Goal: Task Accomplishment & Management: Complete application form

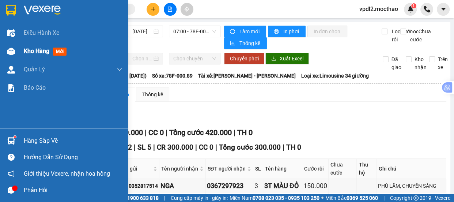
click at [31, 53] on span "Kho hàng" at bounding box center [37, 51] width 26 height 7
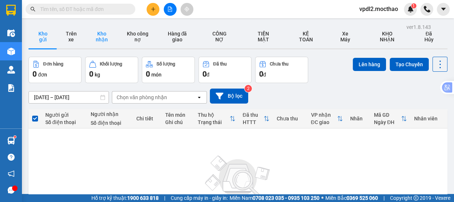
click at [99, 35] on button "Kho nhận" at bounding box center [101, 36] width 33 height 23
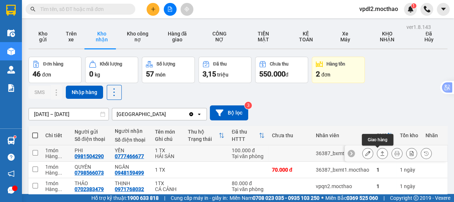
click at [377, 150] on button at bounding box center [382, 153] width 10 height 13
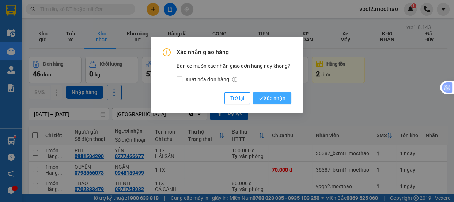
click at [278, 99] on span "Xác nhận" at bounding box center [272, 98] width 27 height 8
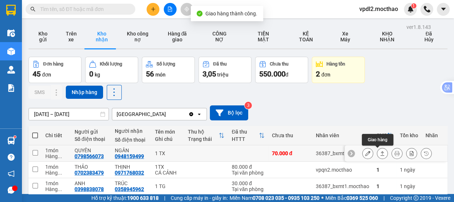
click at [380, 152] on icon at bounding box center [382, 153] width 5 height 5
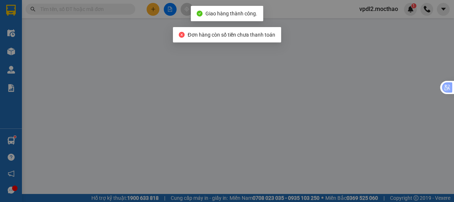
type input "0798566073"
type input "QUYÊN"
type input "0948159499"
type input "NGÂN"
type input "1"
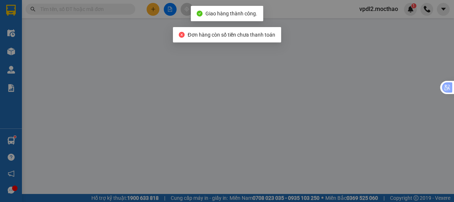
type input "70.000"
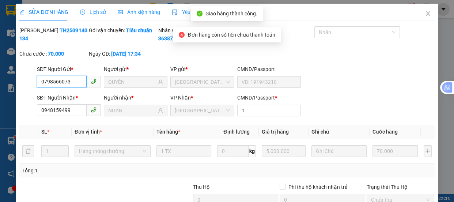
scroll to position [86, 0]
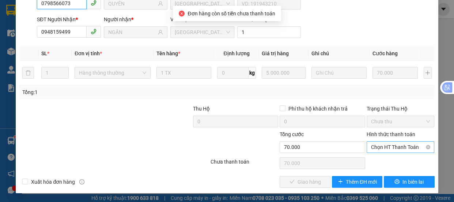
click at [381, 149] on span "Chọn HT Thanh Toán" at bounding box center [400, 146] width 59 height 11
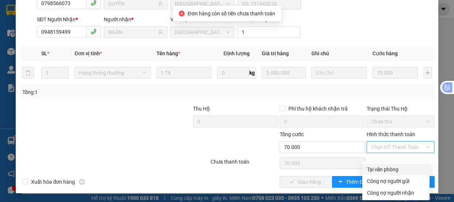
drag, startPoint x: 386, startPoint y: 162, endPoint x: 359, endPoint y: 164, distance: 26.8
click at [384, 165] on div "Tại văn phòng" at bounding box center [395, 169] width 58 height 8
type input "0"
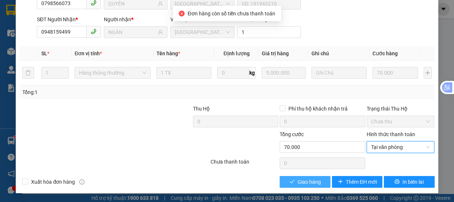
click at [323, 182] on button "Giao hàng" at bounding box center [305, 182] width 50 height 12
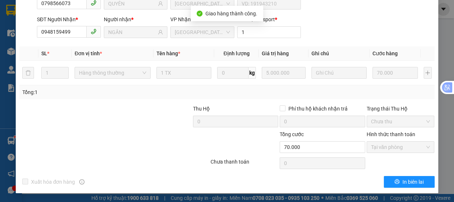
scroll to position [0, 0]
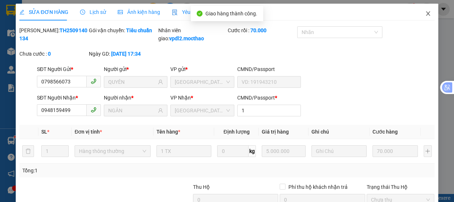
click at [425, 14] on icon "close" at bounding box center [428, 14] width 6 height 6
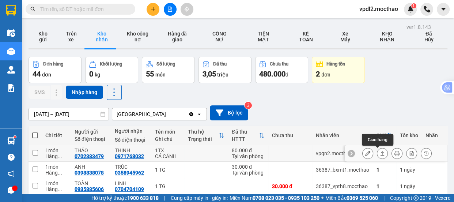
click at [380, 153] on icon at bounding box center [382, 153] width 5 height 5
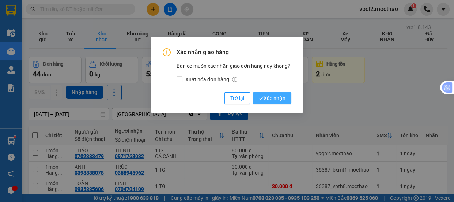
click at [273, 96] on span "Xác nhận" at bounding box center [272, 98] width 27 height 8
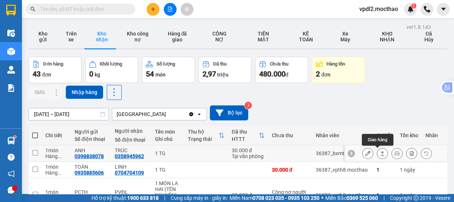
click at [380, 153] on icon at bounding box center [382, 153] width 4 height 4
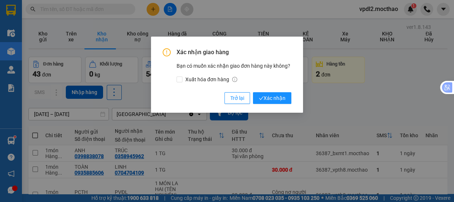
drag, startPoint x: 269, startPoint y: 101, endPoint x: 279, endPoint y: 106, distance: 10.9
click at [270, 101] on span "Xác nhận" at bounding box center [272, 98] width 27 height 8
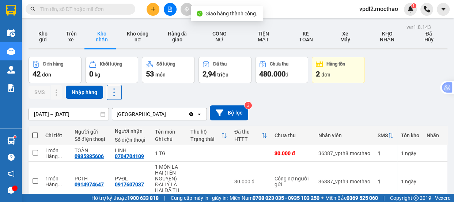
scroll to position [66, 0]
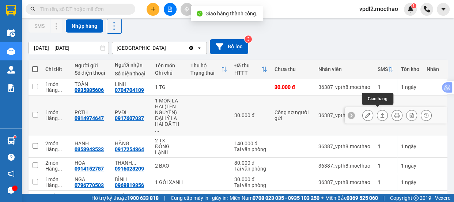
click at [380, 113] on icon at bounding box center [382, 115] width 5 height 5
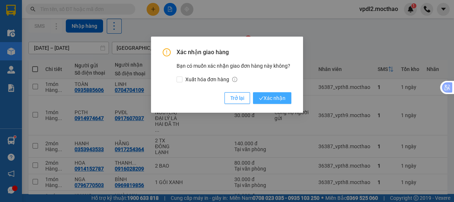
click at [270, 95] on span "Xác nhận" at bounding box center [272, 98] width 27 height 8
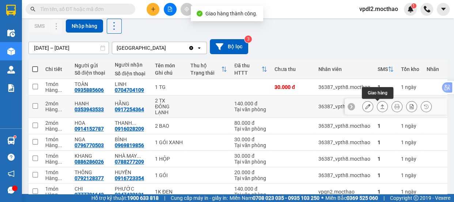
click at [380, 105] on icon at bounding box center [382, 106] width 5 height 5
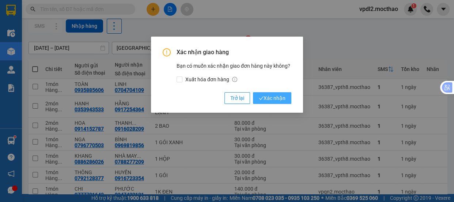
click at [281, 101] on span "Xác nhận" at bounding box center [272, 98] width 27 height 8
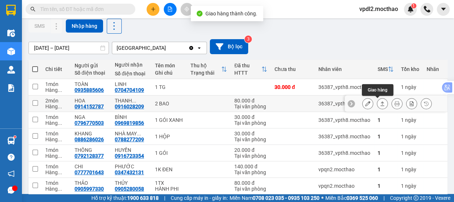
click at [380, 101] on button at bounding box center [382, 103] width 10 height 13
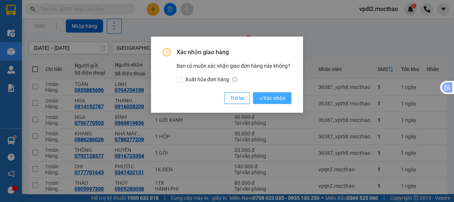
click at [277, 95] on span "Xác nhận" at bounding box center [272, 98] width 27 height 8
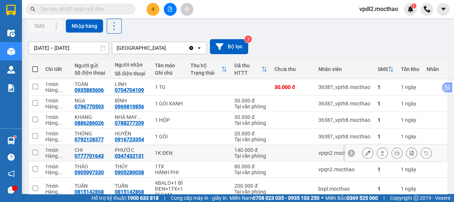
scroll to position [133, 0]
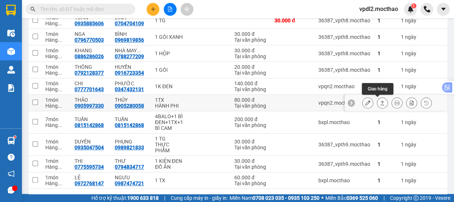
click at [380, 101] on icon at bounding box center [382, 102] width 5 height 5
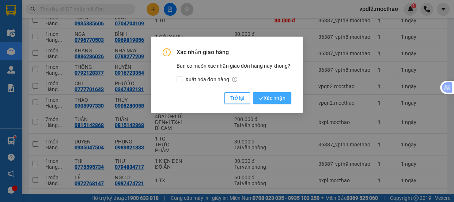
click at [274, 98] on span "Xác nhận" at bounding box center [272, 98] width 27 height 8
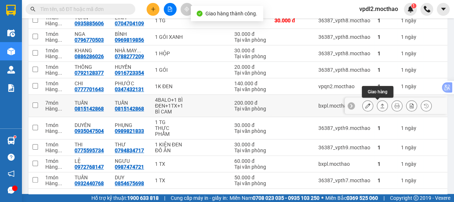
click at [380, 105] on icon at bounding box center [382, 105] width 5 height 5
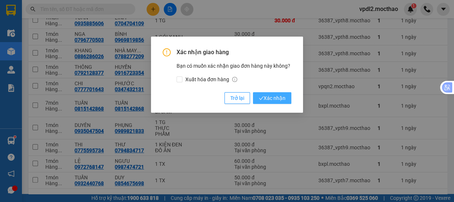
click at [274, 95] on span "Xác nhận" at bounding box center [272, 98] width 27 height 8
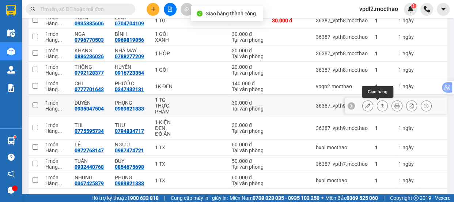
click at [380, 103] on icon at bounding box center [382, 105] width 5 height 5
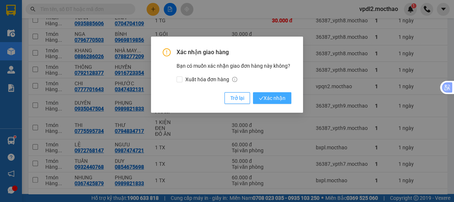
click at [281, 97] on span "Xác nhận" at bounding box center [272, 98] width 27 height 8
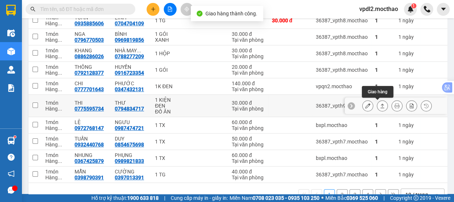
click at [380, 103] on icon at bounding box center [382, 105] width 5 height 5
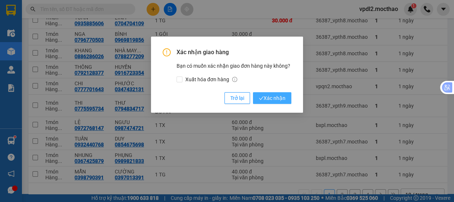
click at [274, 99] on span "Xác nhận" at bounding box center [272, 98] width 27 height 8
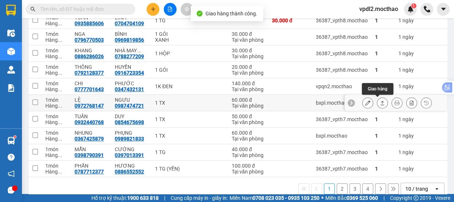
click at [380, 102] on icon at bounding box center [382, 102] width 5 height 5
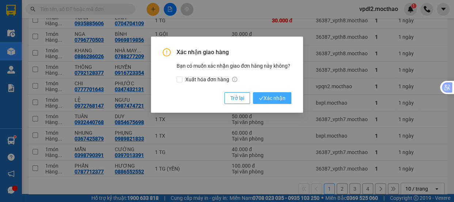
click at [269, 96] on span "Xác nhận" at bounding box center [272, 98] width 27 height 8
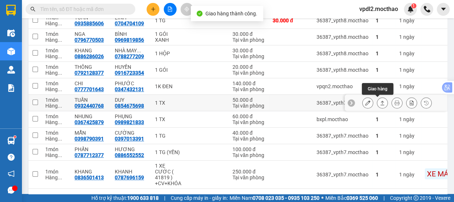
click at [380, 100] on icon at bounding box center [382, 102] width 5 height 5
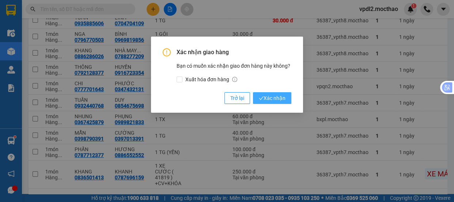
click at [274, 99] on span "Xác nhận" at bounding box center [272, 98] width 27 height 8
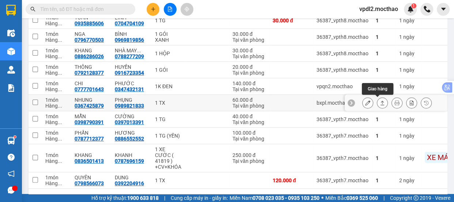
click at [380, 100] on button at bounding box center [382, 102] width 10 height 13
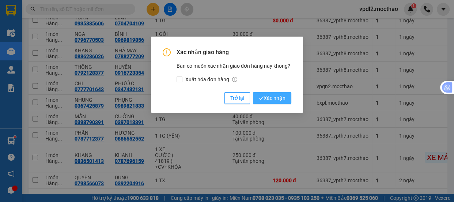
click at [276, 96] on span "Xác nhận" at bounding box center [272, 98] width 27 height 8
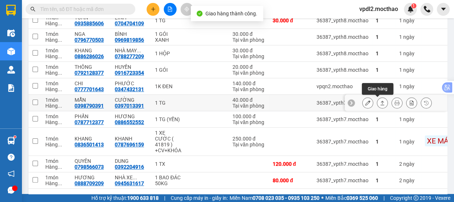
click at [377, 100] on button at bounding box center [382, 102] width 10 height 13
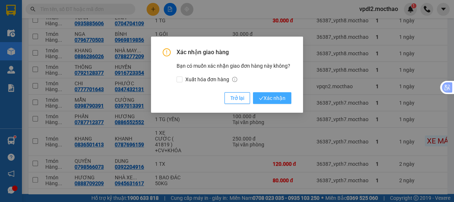
click at [275, 98] on span "Xác nhận" at bounding box center [272, 98] width 27 height 8
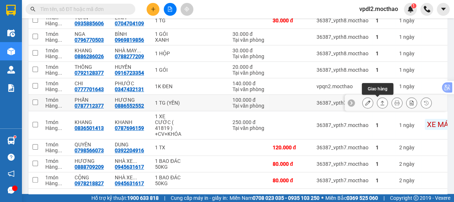
click at [380, 101] on button at bounding box center [382, 102] width 10 height 13
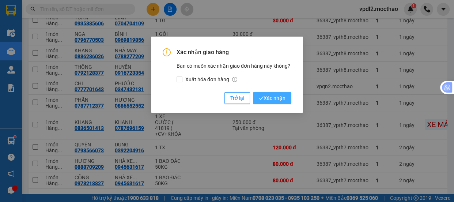
click at [268, 98] on span "Xác nhận" at bounding box center [272, 98] width 27 height 8
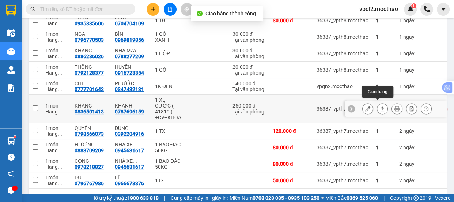
click at [380, 106] on icon at bounding box center [382, 108] width 4 height 4
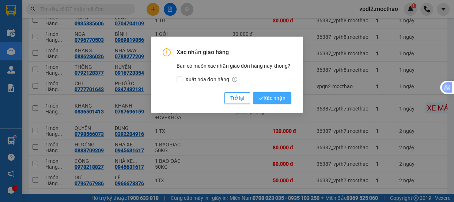
click at [273, 99] on span "Xác nhận" at bounding box center [272, 98] width 27 height 8
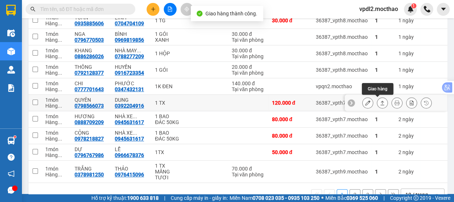
click at [377, 99] on button at bounding box center [382, 102] width 10 height 13
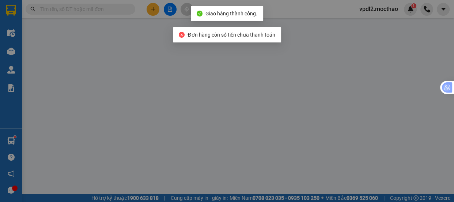
type input "0798566073"
type input "QUYÊN"
type input "0392204916"
type input "DUNG"
type input "1"
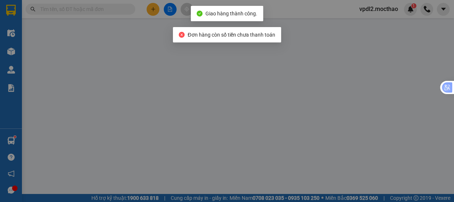
type input "120.000"
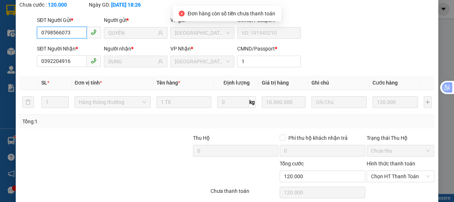
scroll to position [82, 0]
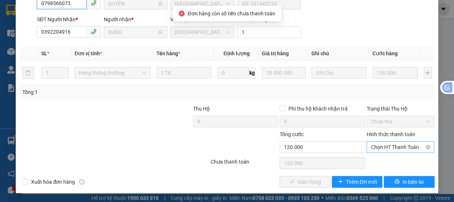
click at [376, 149] on span "Chọn HT Thanh Toán" at bounding box center [400, 146] width 59 height 11
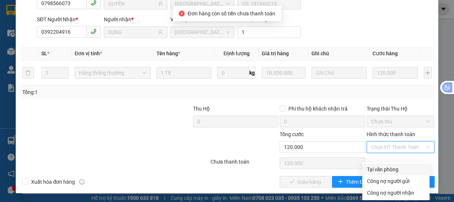
click at [377, 165] on div "Tại văn phòng" at bounding box center [395, 169] width 58 height 8
type input "0"
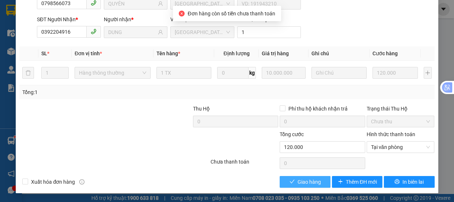
drag, startPoint x: 319, startPoint y: 181, endPoint x: 354, endPoint y: 43, distance: 142.5
click at [320, 180] on button "Giao hàng" at bounding box center [305, 182] width 50 height 12
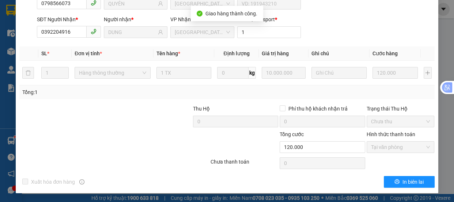
scroll to position [0, 0]
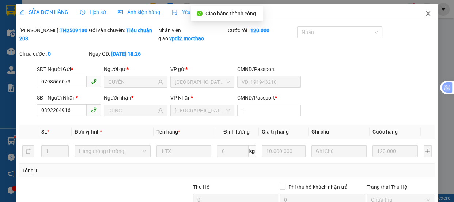
click at [426, 13] on icon "close" at bounding box center [428, 13] width 4 height 4
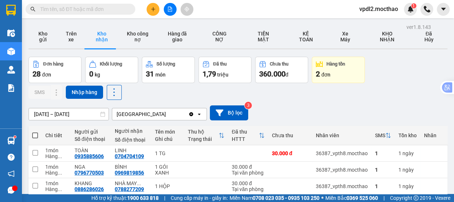
scroll to position [133, 0]
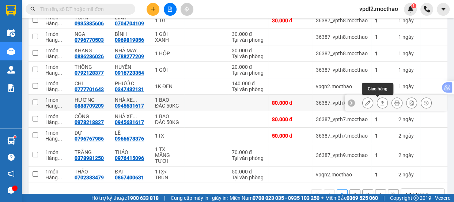
click at [377, 99] on button at bounding box center [382, 102] width 10 height 13
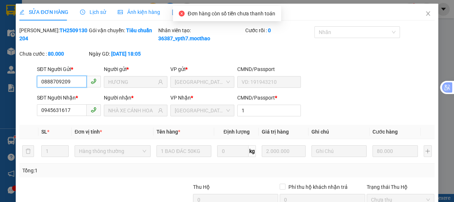
scroll to position [86, 0]
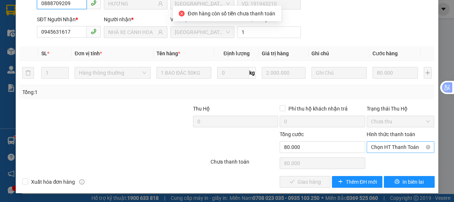
click at [375, 148] on span "Chọn HT Thanh Toán" at bounding box center [400, 146] width 59 height 11
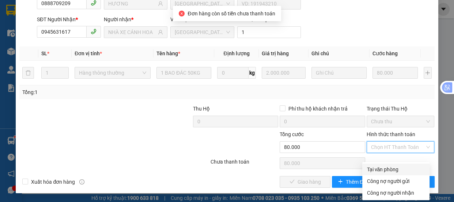
click at [371, 165] on div "Tại văn phòng" at bounding box center [395, 169] width 58 height 8
type input "0"
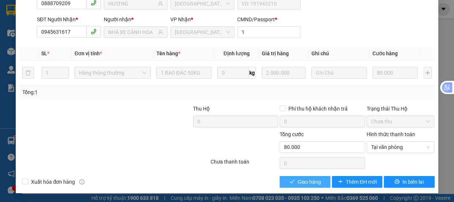
drag, startPoint x: 314, startPoint y: 181, endPoint x: 327, endPoint y: 125, distance: 57.8
click at [317, 179] on span "Giao hàng" at bounding box center [308, 182] width 23 height 8
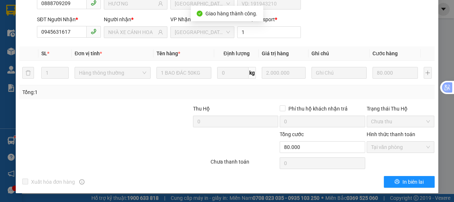
scroll to position [0, 0]
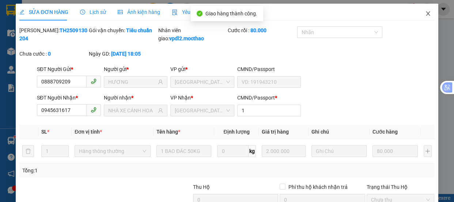
click at [425, 15] on icon "close" at bounding box center [428, 14] width 6 height 6
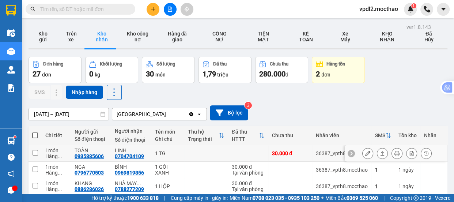
scroll to position [99, 0]
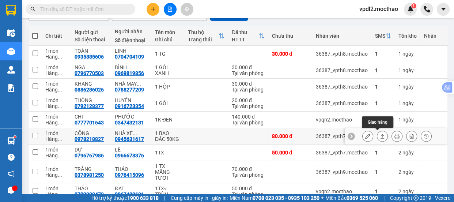
click at [380, 134] on icon at bounding box center [382, 136] width 4 height 4
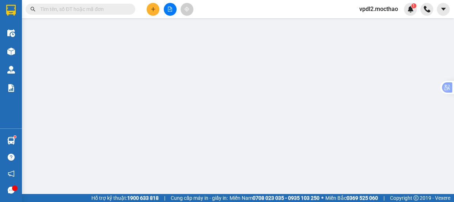
type input "0978218827"
type input "CỘNG"
type input "0945631617"
type input "NHÀ XE CÁNH HOA"
type input "1"
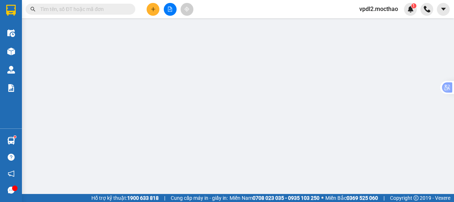
type input "80.000"
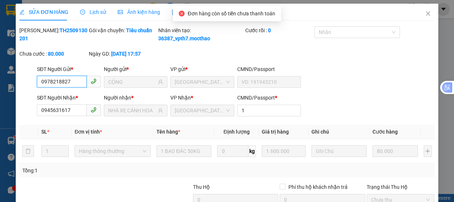
scroll to position [86, 0]
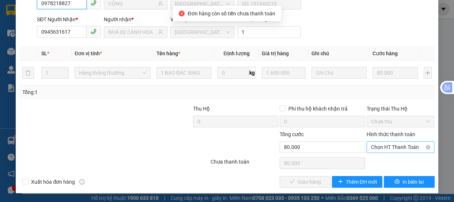
click at [381, 143] on span "Chọn HT Thanh Toán" at bounding box center [400, 146] width 59 height 11
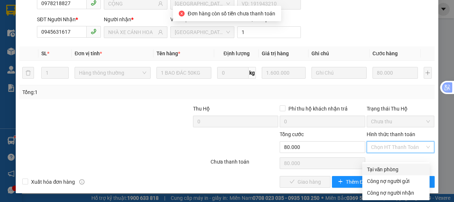
click at [376, 165] on div "Tại văn phòng" at bounding box center [395, 169] width 58 height 8
type input "0"
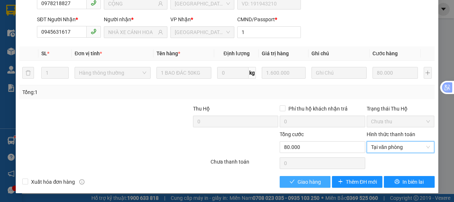
drag, startPoint x: 305, startPoint y: 179, endPoint x: 307, endPoint y: 173, distance: 5.8
click at [306, 179] on span "Giao hàng" at bounding box center [308, 182] width 23 height 8
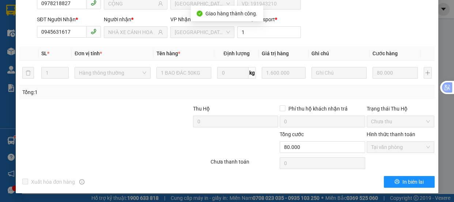
scroll to position [0, 0]
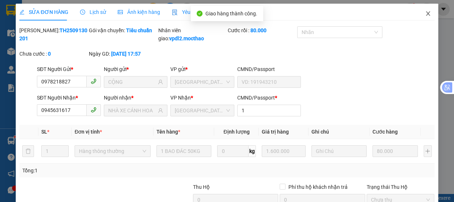
click at [425, 16] on icon "close" at bounding box center [428, 14] width 6 height 6
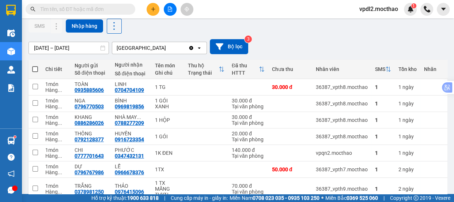
scroll to position [99, 0]
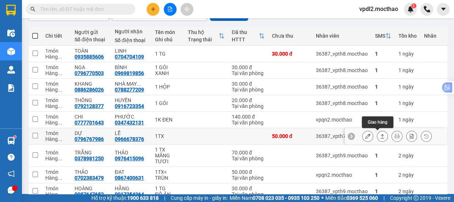
click at [380, 133] on icon at bounding box center [382, 135] width 5 height 5
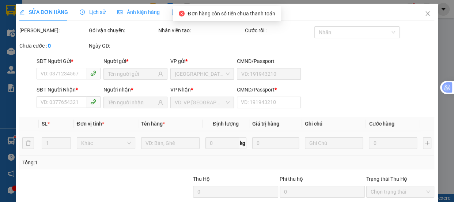
type input "0796767986"
type input "DỰ"
type input "0966678376"
type input "LỄ"
type input "1"
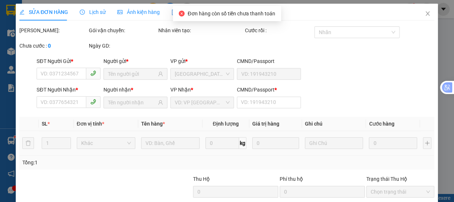
type input "50.000"
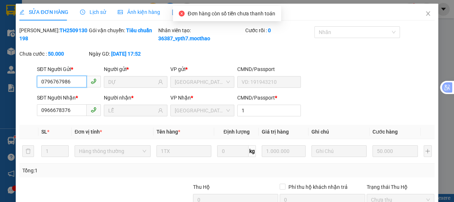
scroll to position [84, 0]
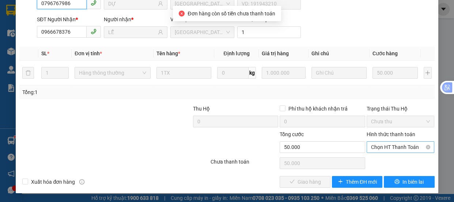
click at [378, 151] on span "Chọn HT Thanh Toán" at bounding box center [400, 146] width 59 height 11
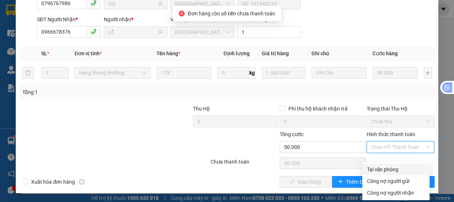
click at [377, 165] on div "Tại văn phòng" at bounding box center [395, 169] width 58 height 8
type input "0"
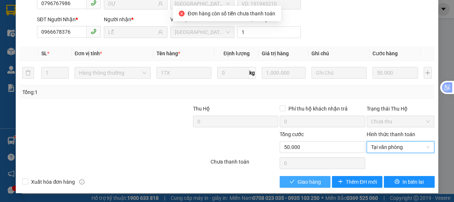
click at [309, 183] on span "Giao hàng" at bounding box center [308, 182] width 23 height 8
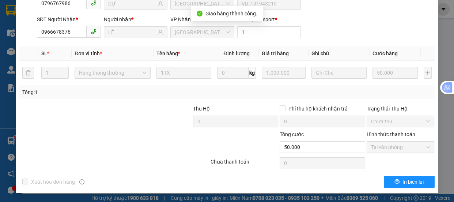
scroll to position [0, 0]
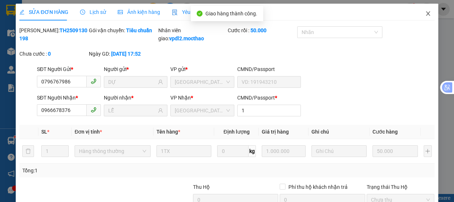
drag, startPoint x: 423, startPoint y: 15, endPoint x: 14, endPoint y: 10, distance: 408.9
click at [425, 15] on icon "close" at bounding box center [428, 14] width 6 height 6
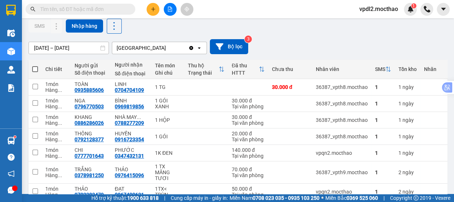
scroll to position [133, 0]
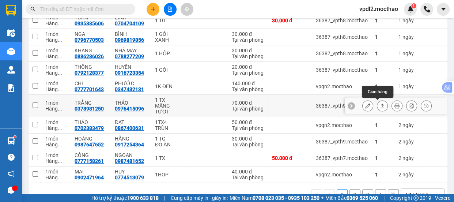
click at [377, 102] on button at bounding box center [382, 105] width 10 height 13
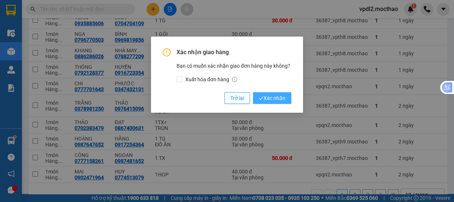
click at [284, 98] on span "Xác nhận" at bounding box center [272, 98] width 27 height 8
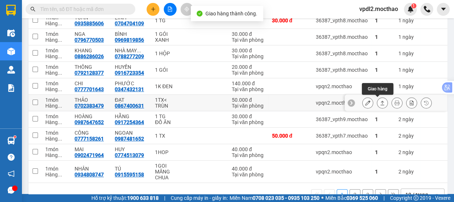
click at [377, 99] on button at bounding box center [382, 102] width 10 height 13
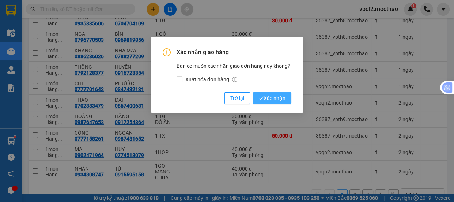
click at [269, 98] on span "Xác nhận" at bounding box center [272, 98] width 27 height 8
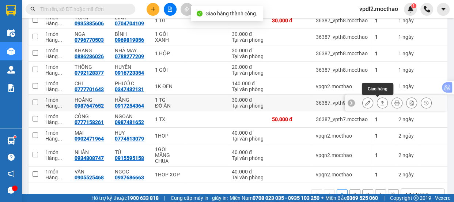
click at [380, 101] on icon at bounding box center [382, 102] width 5 height 5
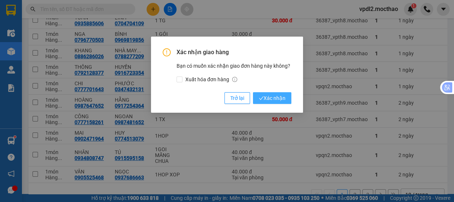
click at [280, 98] on span "Xác nhận" at bounding box center [272, 98] width 27 height 8
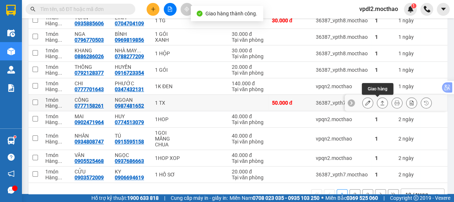
click at [377, 99] on button at bounding box center [382, 102] width 10 height 13
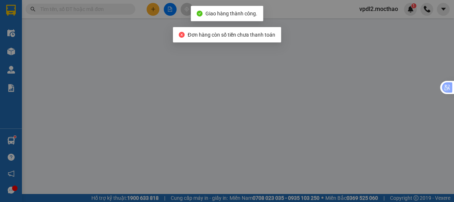
type input "0777158261"
type input "CÔNG"
type input "0987481652"
type input "NGOAN"
type input "1"
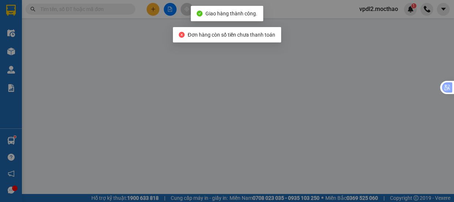
type input "50.000"
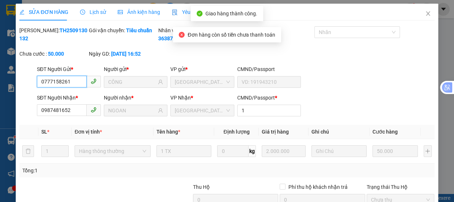
scroll to position [86, 0]
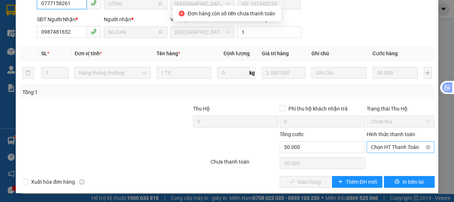
click at [372, 148] on span "Chọn HT Thanh Toán" at bounding box center [400, 146] width 59 height 11
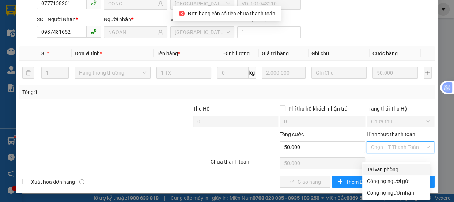
click at [371, 165] on div "Tại văn phòng" at bounding box center [395, 169] width 58 height 8
type input "0"
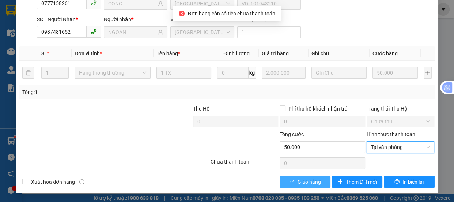
drag, startPoint x: 305, startPoint y: 178, endPoint x: 327, endPoint y: 134, distance: 49.2
click at [306, 176] on button "Giao hàng" at bounding box center [305, 182] width 50 height 12
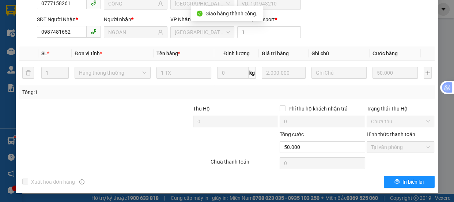
scroll to position [0, 0]
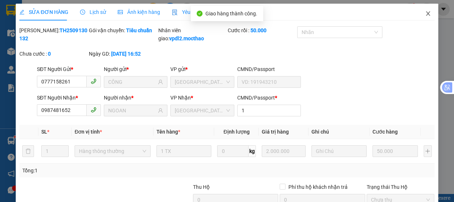
click at [425, 12] on icon "close" at bounding box center [428, 14] width 6 height 6
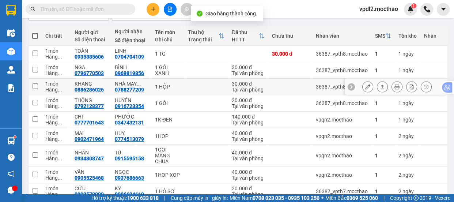
scroll to position [133, 0]
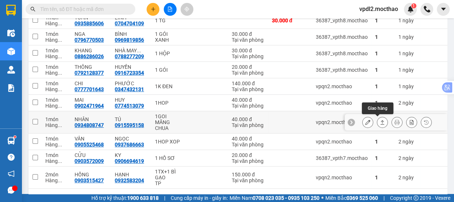
click at [380, 119] on icon at bounding box center [382, 121] width 5 height 5
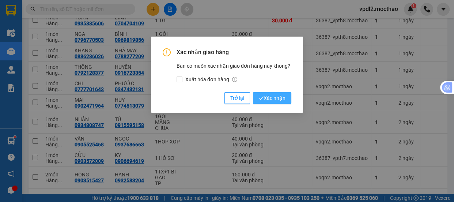
click at [270, 98] on span "Xác nhận" at bounding box center [272, 98] width 27 height 8
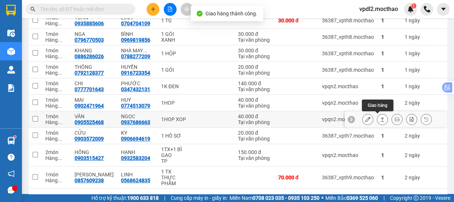
click at [380, 118] on icon at bounding box center [382, 119] width 5 height 5
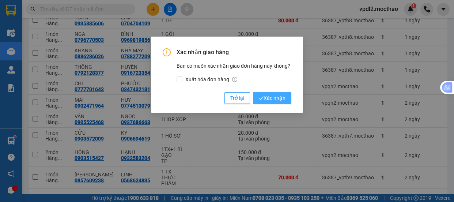
drag, startPoint x: 276, startPoint y: 95, endPoint x: 279, endPoint y: 103, distance: 8.1
click at [277, 96] on span "Xác nhận" at bounding box center [272, 98] width 27 height 8
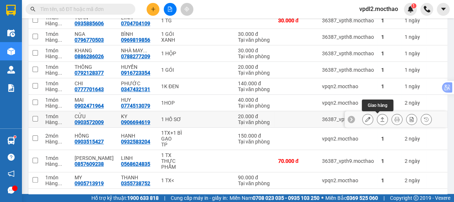
click at [380, 117] on icon at bounding box center [382, 119] width 5 height 5
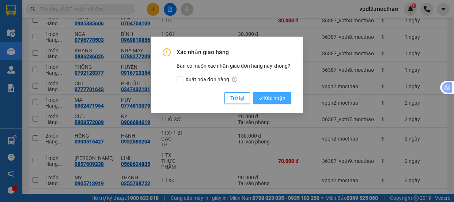
click at [274, 97] on span "Xác nhận" at bounding box center [272, 98] width 27 height 8
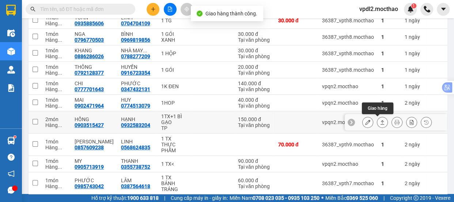
click at [380, 121] on icon at bounding box center [382, 122] width 4 height 4
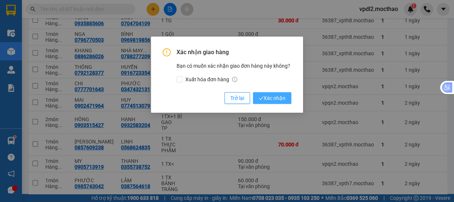
click at [273, 102] on button "Xác nhận" at bounding box center [272, 98] width 38 height 12
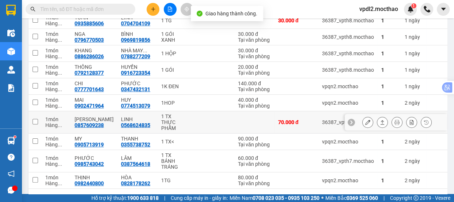
click at [380, 121] on icon at bounding box center [382, 121] width 5 height 5
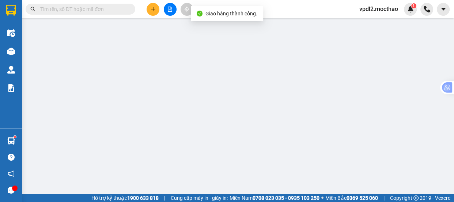
type input "0857609238"
type input "[PERSON_NAME]"
type input "0568624835"
type input "LINH"
type input "1"
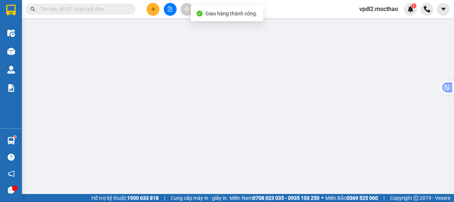
type input "70.000"
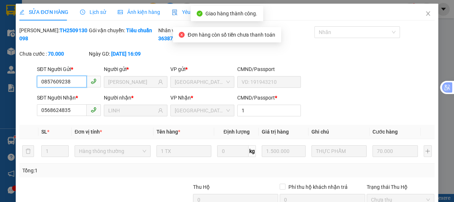
scroll to position [66, 0]
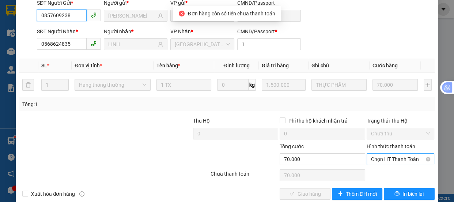
click at [385, 164] on span "Chọn HT Thanh Toán" at bounding box center [400, 158] width 59 height 11
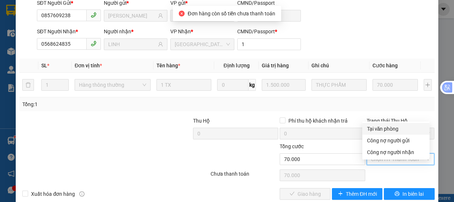
click at [374, 128] on div "Tại văn phòng" at bounding box center [395, 129] width 58 height 8
type input "0"
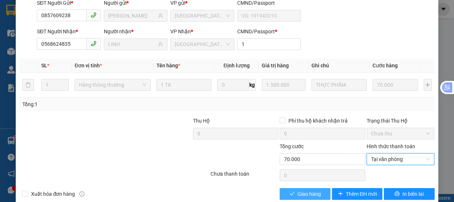
drag, startPoint x: 304, startPoint y: 201, endPoint x: 302, endPoint y: 195, distance: 6.4
click at [304, 198] on span "Giao hàng" at bounding box center [308, 194] width 23 height 8
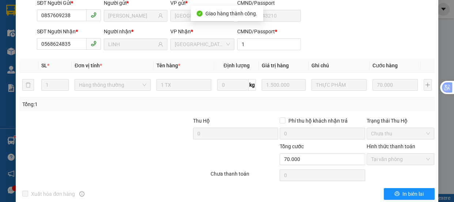
scroll to position [0, 0]
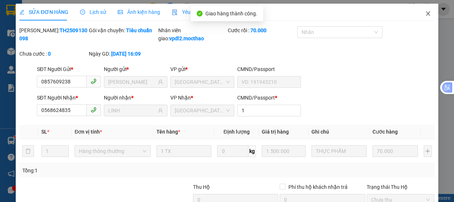
click at [426, 13] on icon "close" at bounding box center [428, 13] width 4 height 4
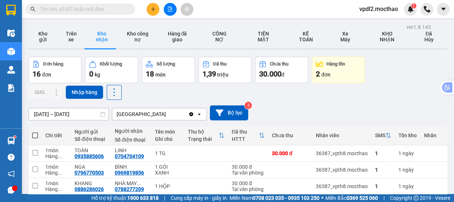
scroll to position [160, 0]
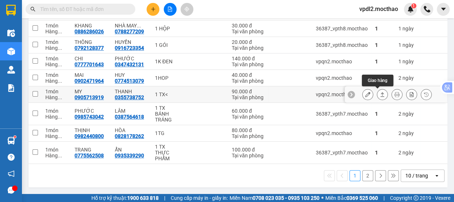
click at [380, 92] on icon at bounding box center [382, 94] width 5 height 5
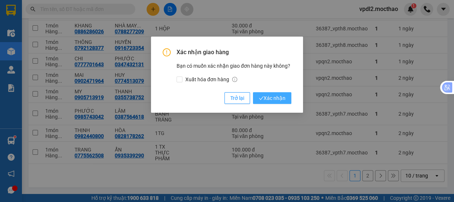
click at [278, 97] on span "Xác nhận" at bounding box center [272, 98] width 27 height 8
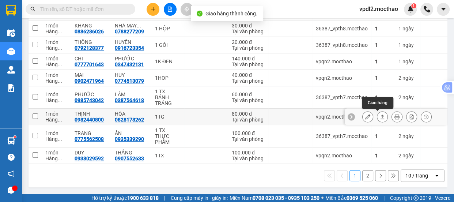
click at [380, 114] on icon at bounding box center [382, 116] width 5 height 5
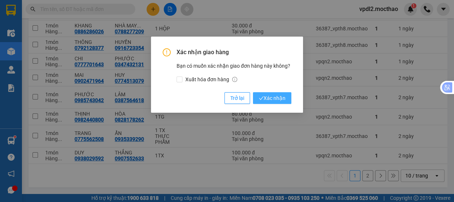
click at [277, 99] on span "Xác nhận" at bounding box center [272, 98] width 27 height 8
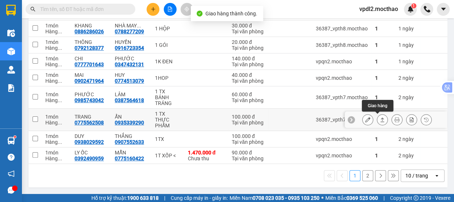
click at [380, 117] on icon at bounding box center [382, 119] width 5 height 5
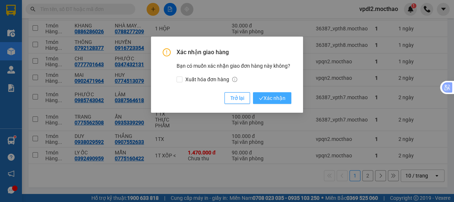
click at [281, 97] on span "Xác nhận" at bounding box center [272, 98] width 27 height 8
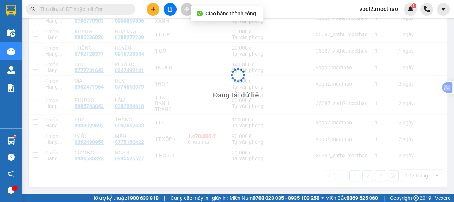
scroll to position [153, 0]
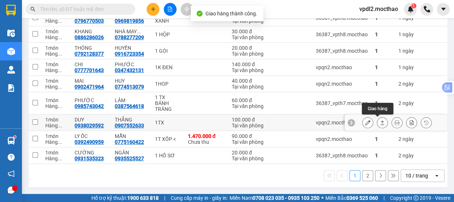
click at [377, 117] on button at bounding box center [382, 122] width 10 height 13
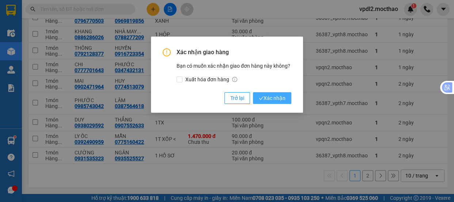
click at [274, 99] on span "Xác nhận" at bounding box center [272, 98] width 27 height 8
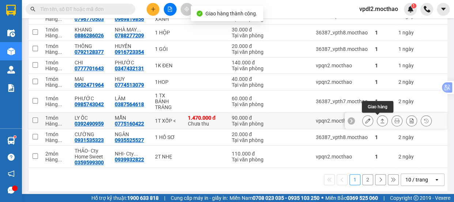
click at [377, 117] on button at bounding box center [382, 120] width 10 height 13
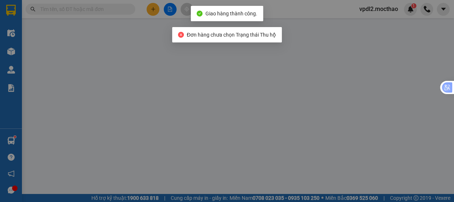
type input "0392490959"
type input "LY ỐC"
type input "0775160422"
type input "MẪN"
type input "A"
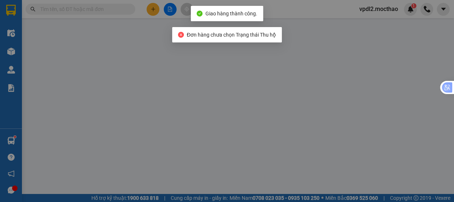
type input "1.470.000"
type input "90.000"
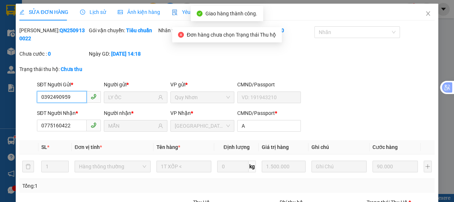
scroll to position [93, 0]
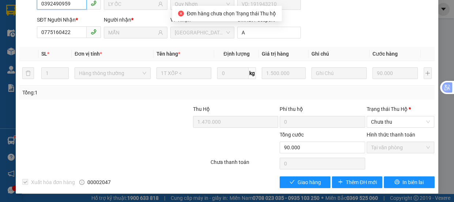
checkbox input "true"
click at [377, 122] on span "Chưa thu" at bounding box center [400, 121] width 59 height 11
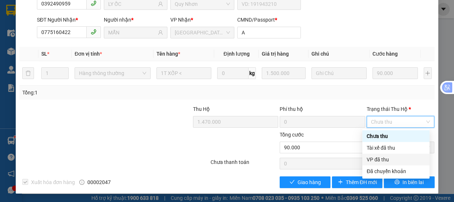
click at [377, 159] on div "VP đã thu" at bounding box center [395, 159] width 58 height 8
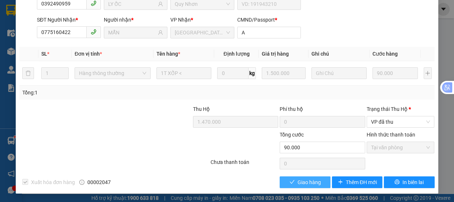
click at [297, 181] on span "Giao hàng" at bounding box center [308, 182] width 23 height 8
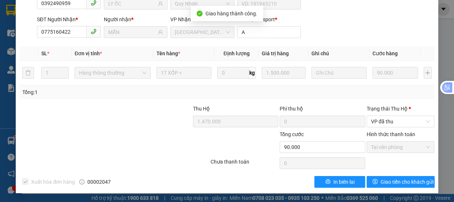
scroll to position [0, 0]
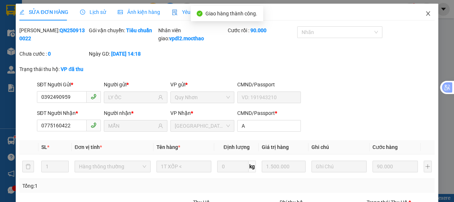
click at [419, 15] on span "Close" at bounding box center [428, 14] width 20 height 20
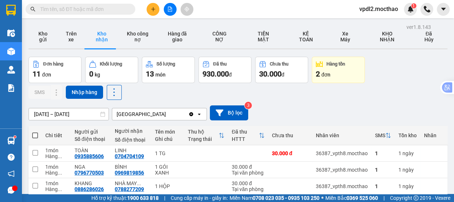
scroll to position [99, 0]
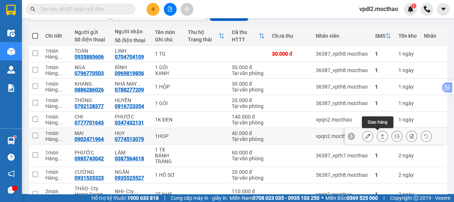
drag, startPoint x: 376, startPoint y: 132, endPoint x: 337, endPoint y: 140, distance: 39.8
click at [377, 133] on button at bounding box center [382, 136] width 10 height 13
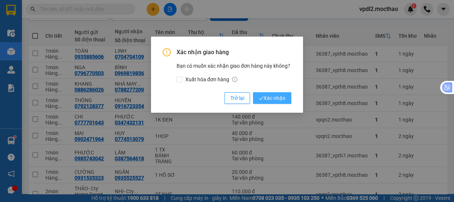
click at [270, 98] on span "Xác nhận" at bounding box center [272, 98] width 27 height 8
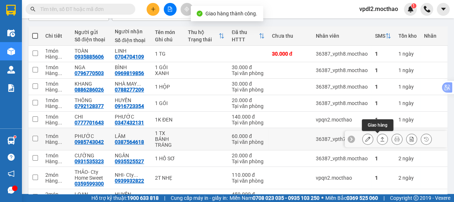
click at [377, 136] on button at bounding box center [382, 139] width 10 height 13
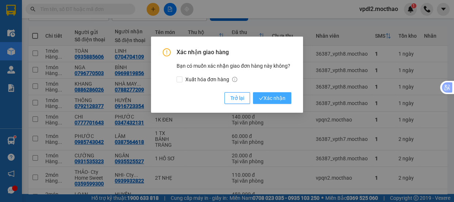
click at [262, 97] on icon "check" at bounding box center [261, 98] width 5 height 5
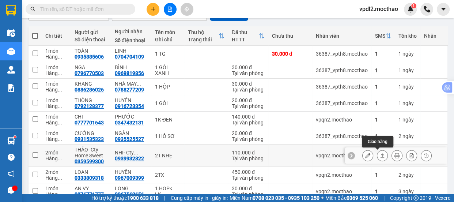
click at [380, 153] on icon at bounding box center [382, 155] width 5 height 5
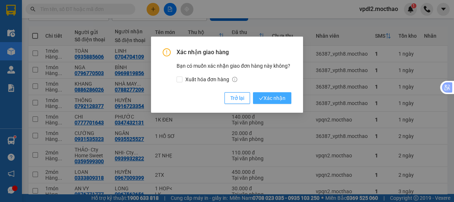
click at [270, 96] on span "Xác nhận" at bounding box center [272, 98] width 27 height 8
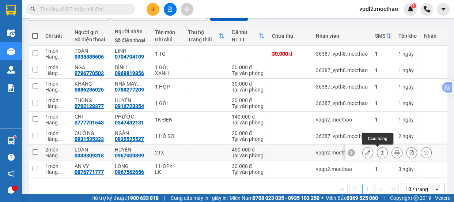
click at [380, 151] on icon at bounding box center [382, 152] width 4 height 4
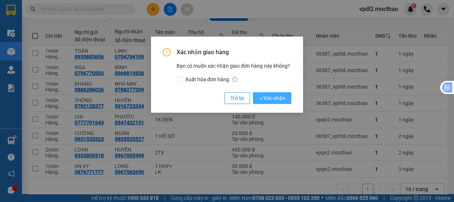
click at [271, 100] on span "Xác nhận" at bounding box center [272, 98] width 27 height 8
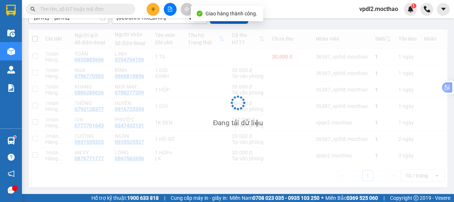
scroll to position [99, 0]
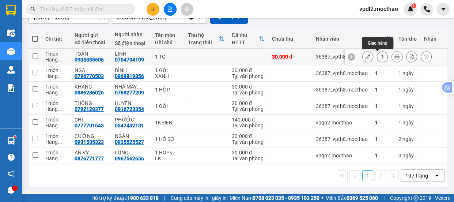
click at [380, 54] on icon at bounding box center [382, 56] width 5 height 5
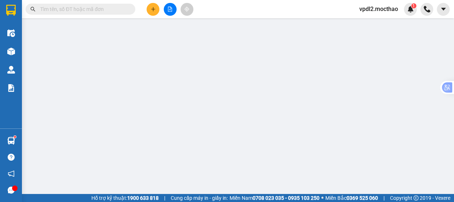
type input "0935885606"
type input "TOÀN"
type input "0704704109"
type input "LINH"
type input "0"
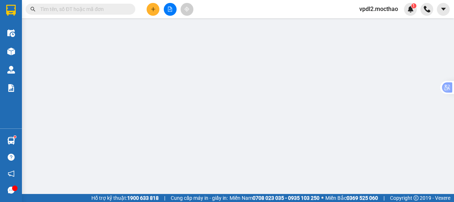
type input "30.000"
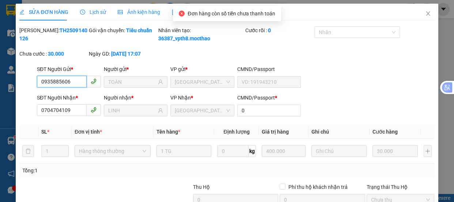
scroll to position [86, 0]
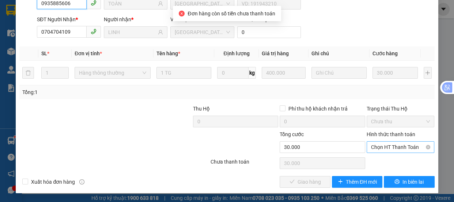
click at [392, 147] on span "Chọn HT Thanh Toán" at bounding box center [400, 146] width 59 height 11
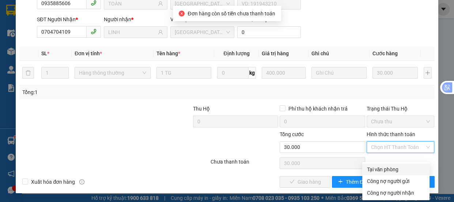
click at [384, 165] on div "Tại văn phòng" at bounding box center [395, 169] width 58 height 8
type input "0"
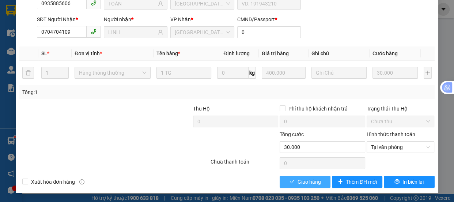
click at [312, 183] on span "Giao hàng" at bounding box center [308, 182] width 23 height 8
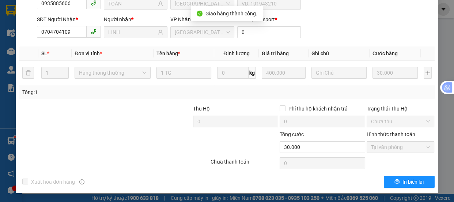
scroll to position [0, 0]
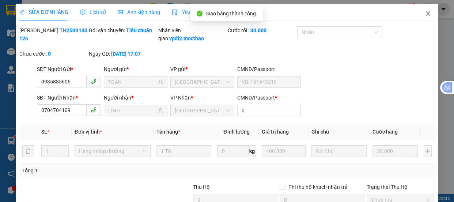
click at [426, 12] on icon "close" at bounding box center [428, 13] width 4 height 4
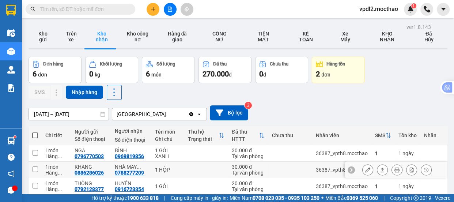
scroll to position [66, 0]
